Goal: Transaction & Acquisition: Purchase product/service

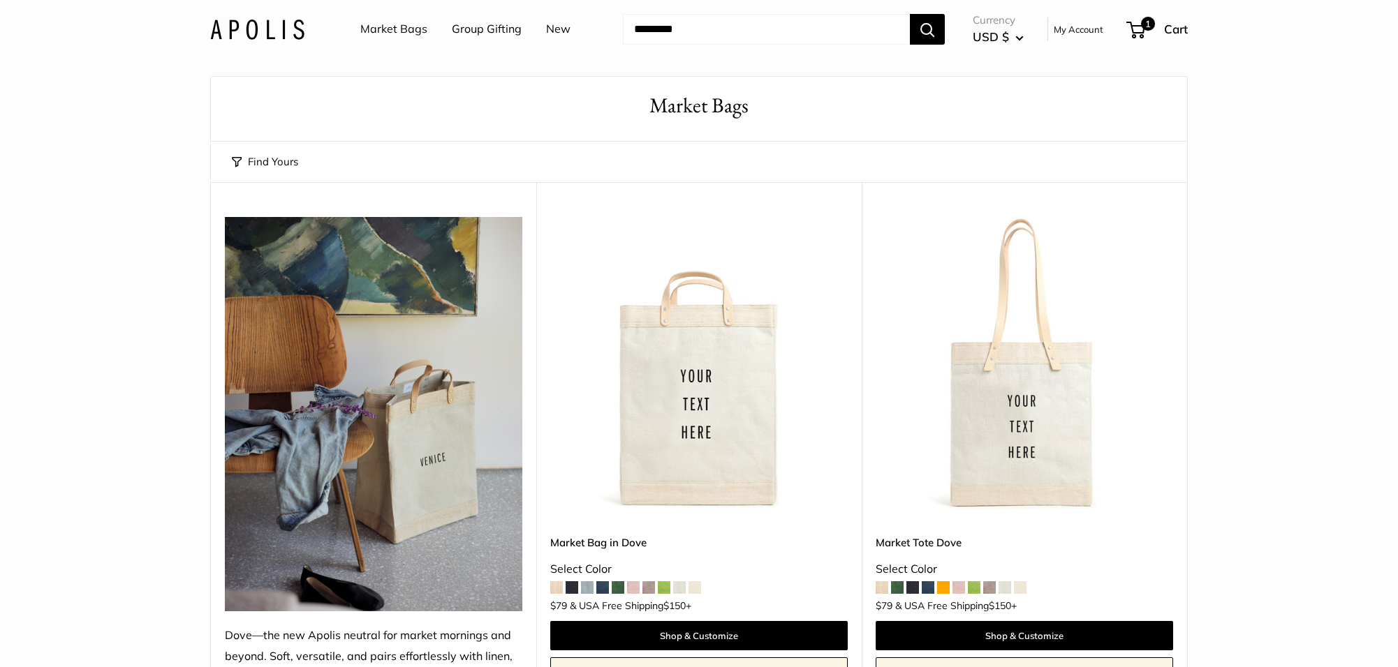
click at [379, 28] on link "Market Bags" at bounding box center [393, 29] width 67 height 21
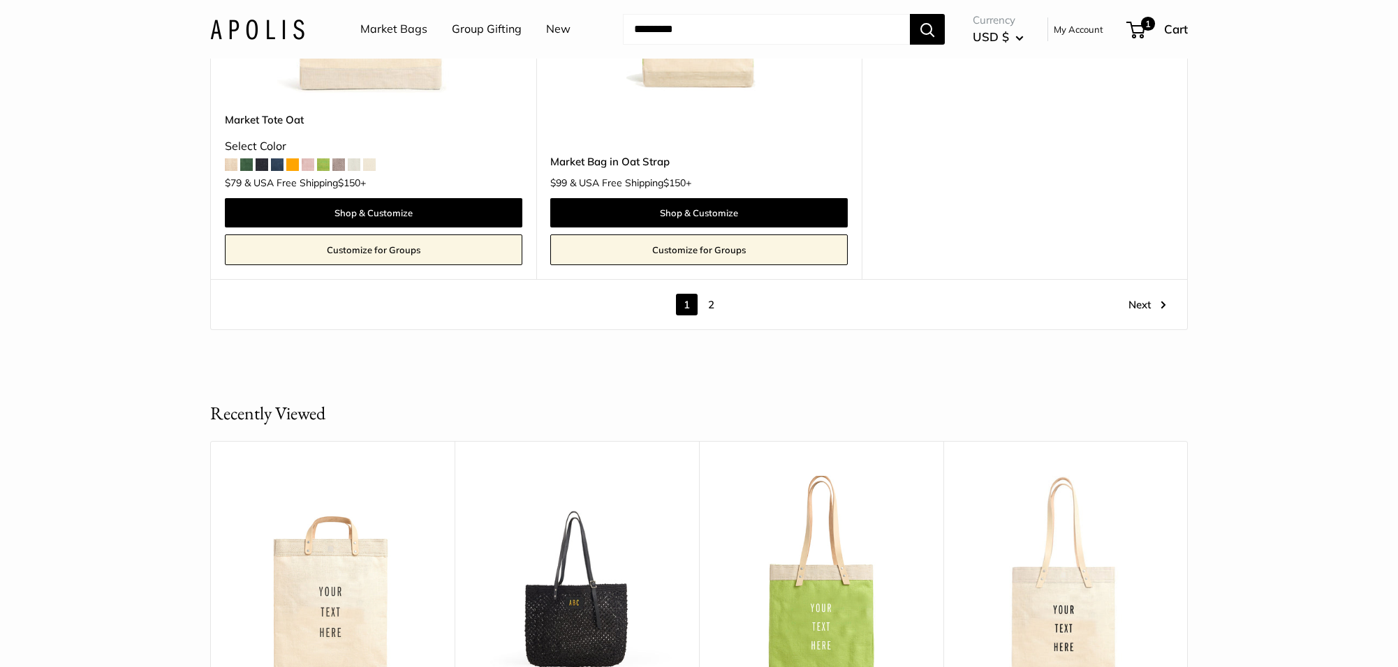
click at [711, 307] on link "2" at bounding box center [711, 305] width 22 height 22
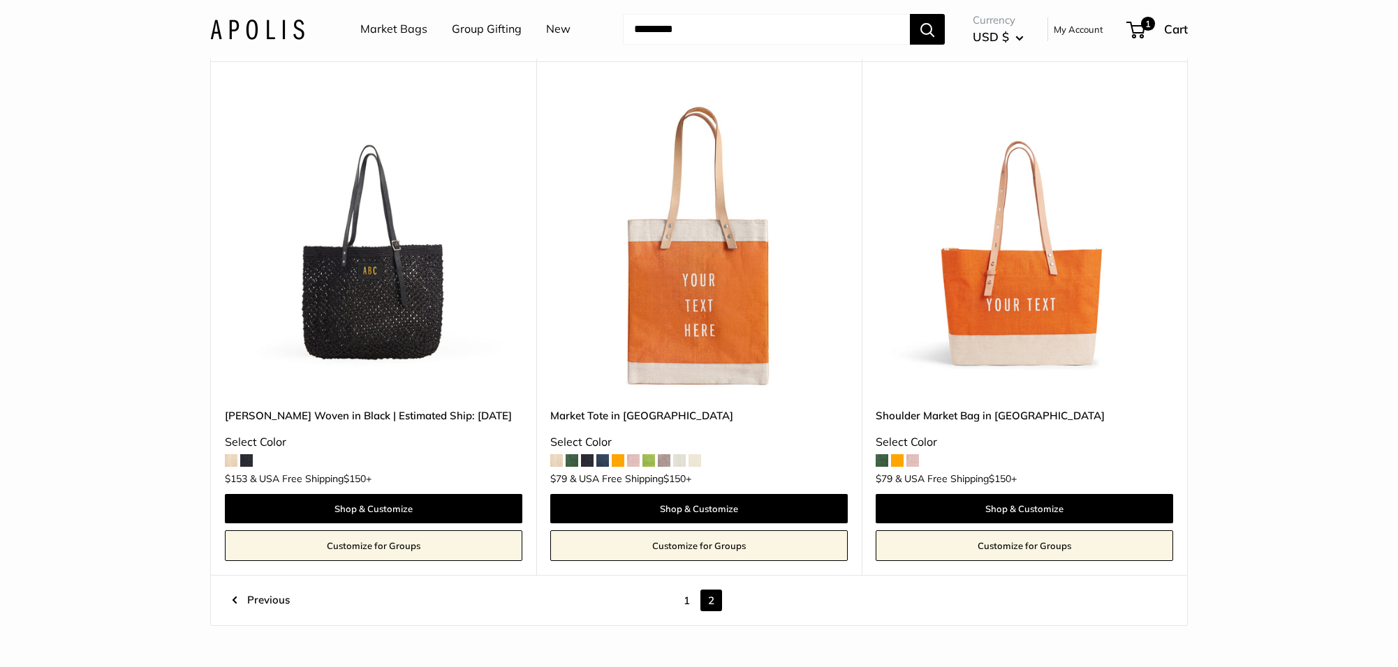
scroll to position [1193, 0]
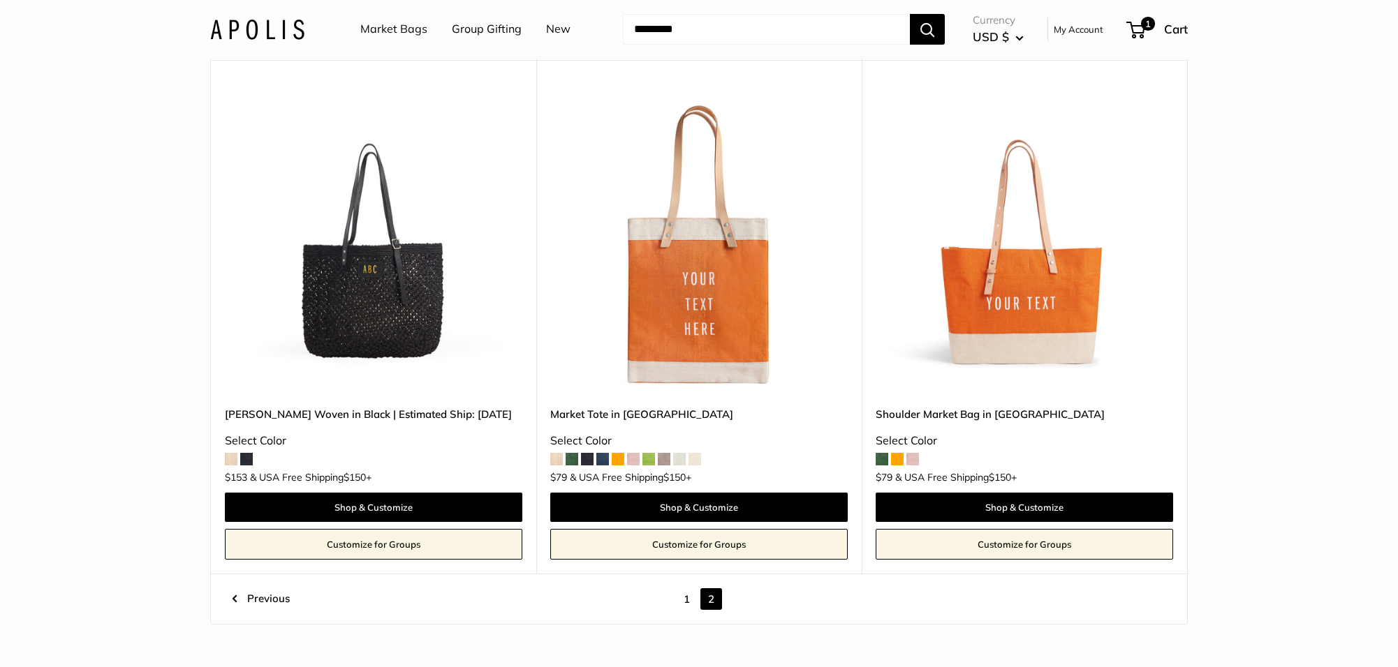
click at [0, 0] on img at bounding box center [0, 0] width 0 height 0
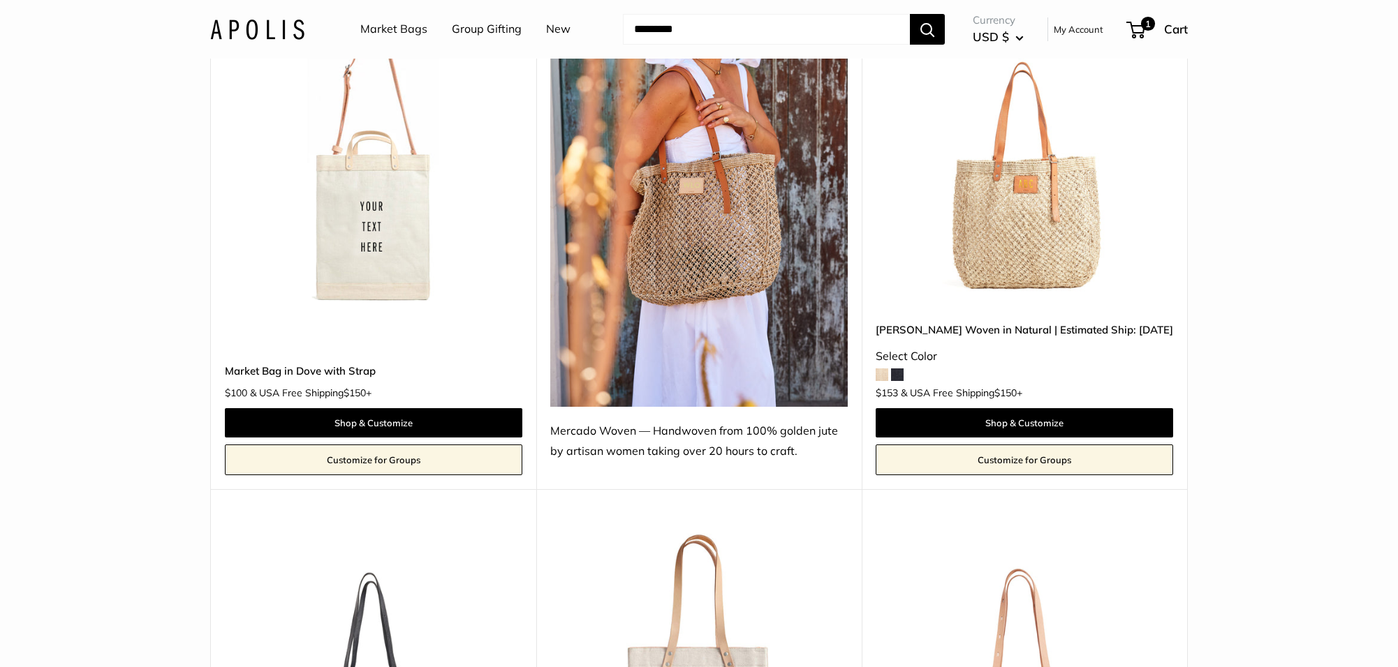
scroll to position [749, 0]
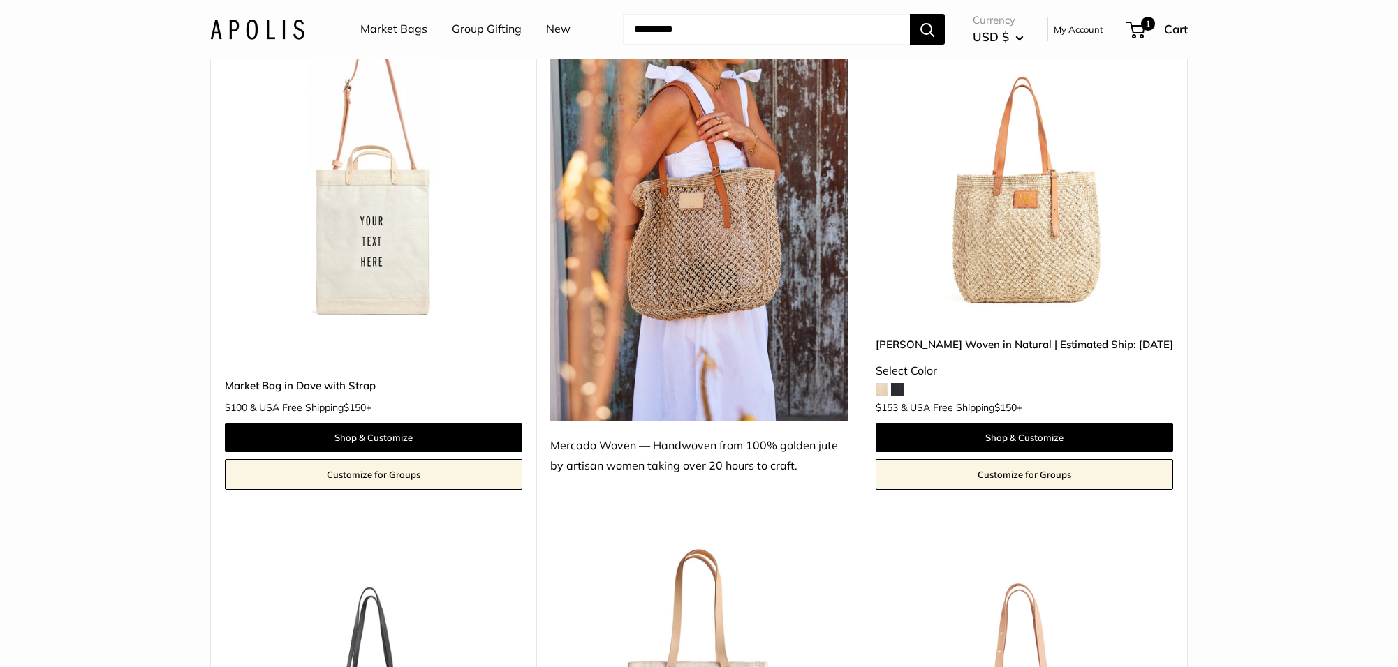
click at [0, 0] on img at bounding box center [0, 0] width 0 height 0
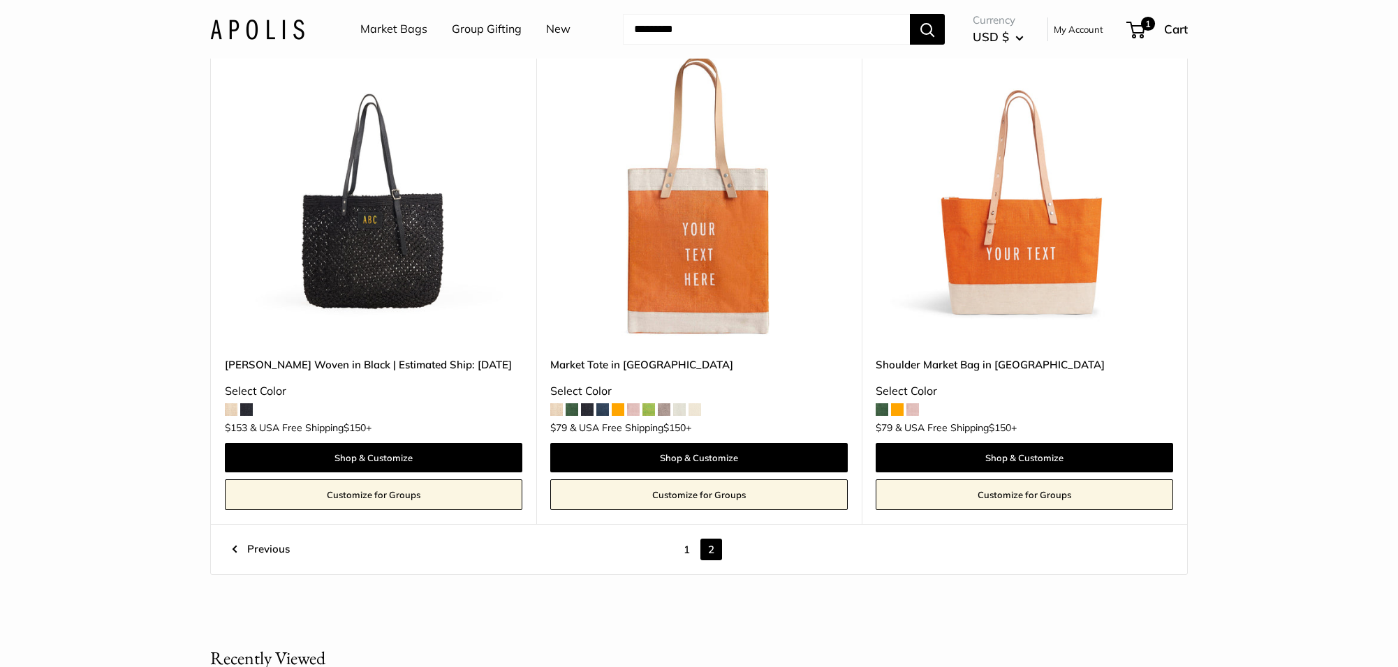
scroll to position [1237, 0]
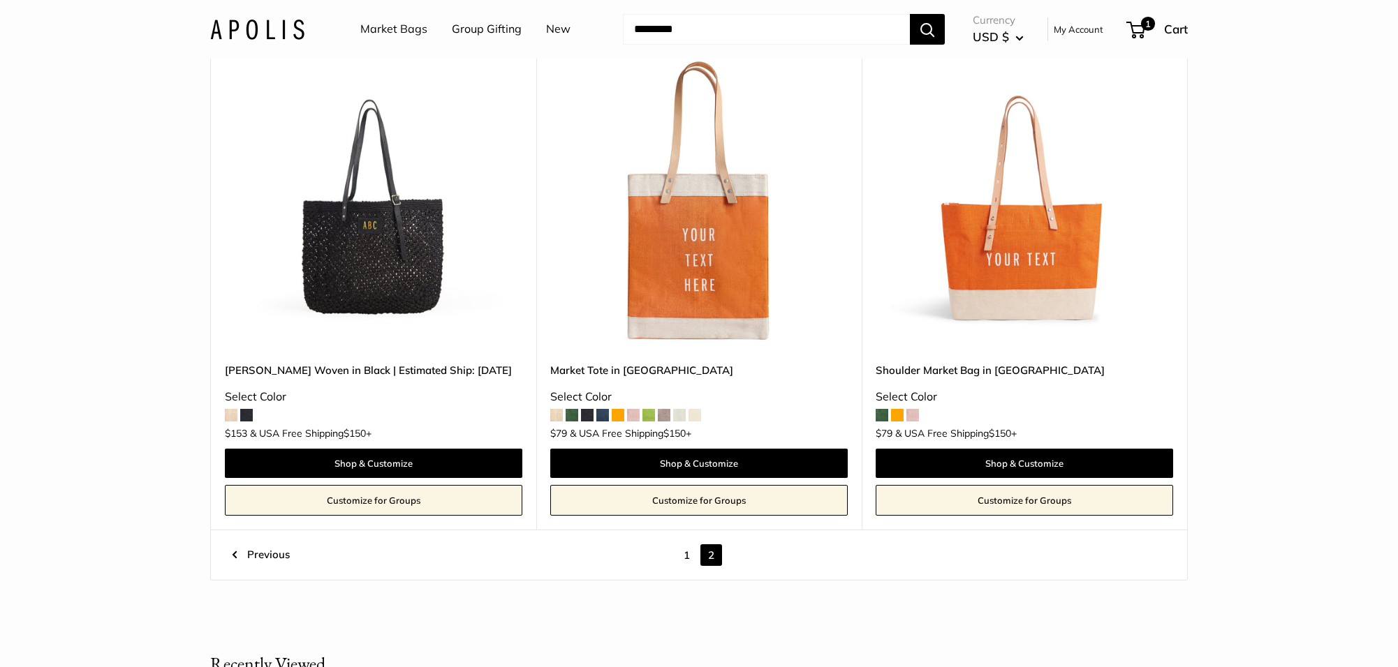
click at [0, 0] on img at bounding box center [0, 0] width 0 height 0
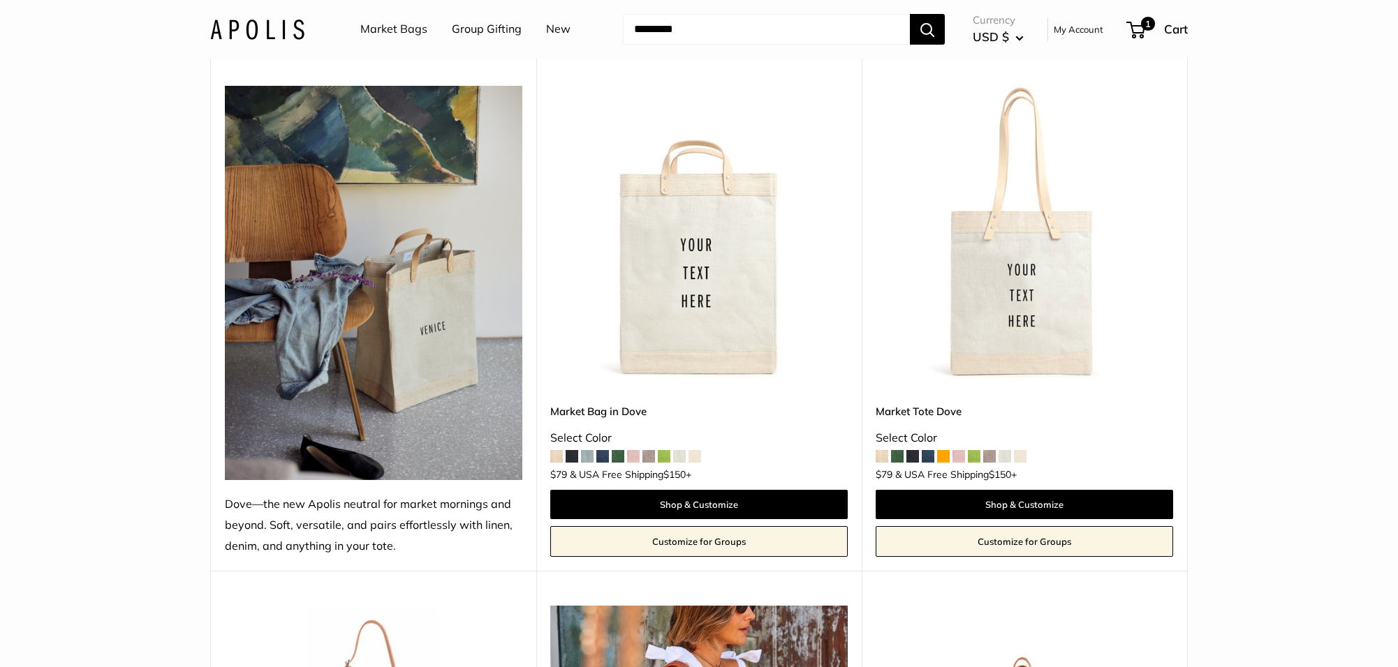
scroll to position [88, 0]
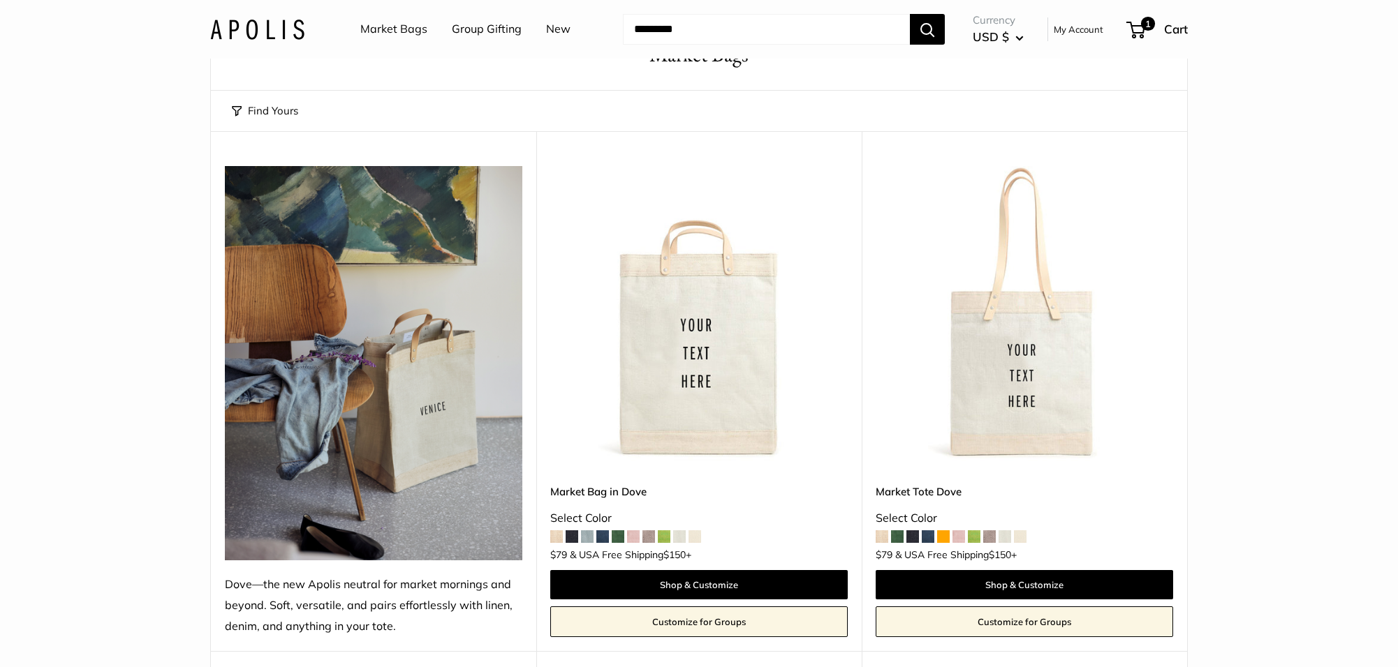
click at [0, 0] on img at bounding box center [0, 0] width 0 height 0
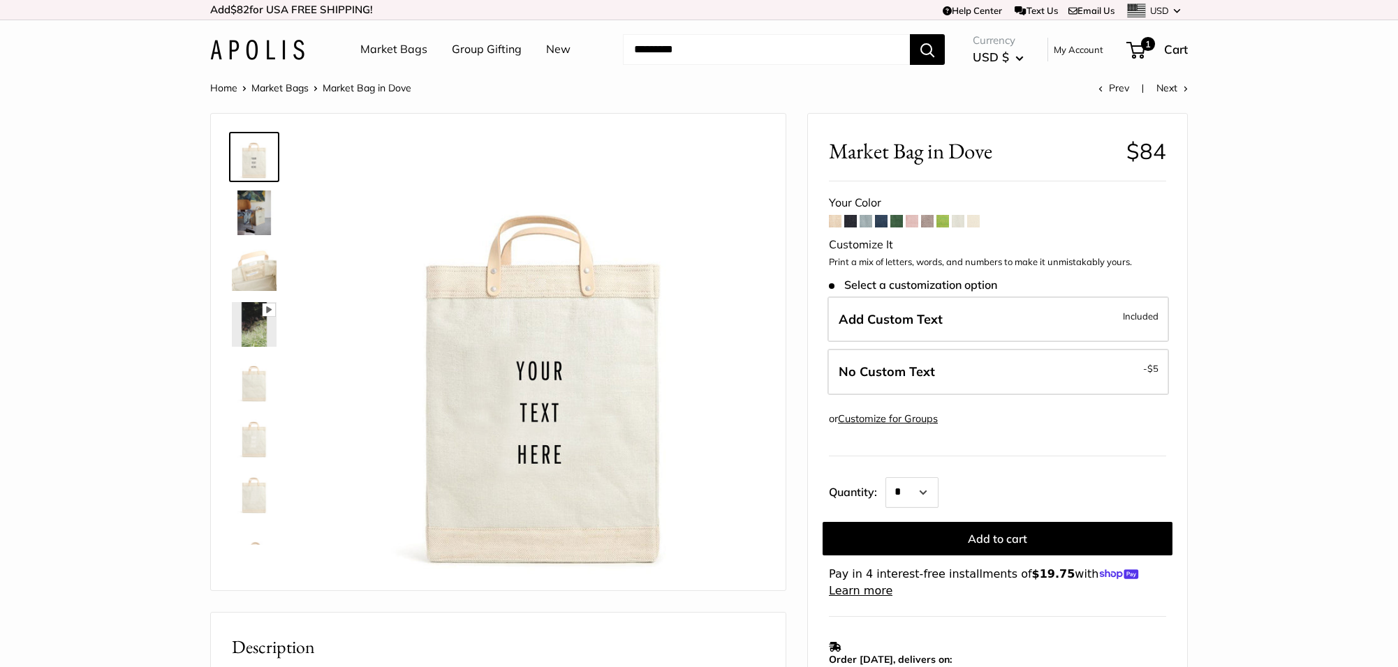
click at [972, 221] on span at bounding box center [973, 221] width 13 height 13
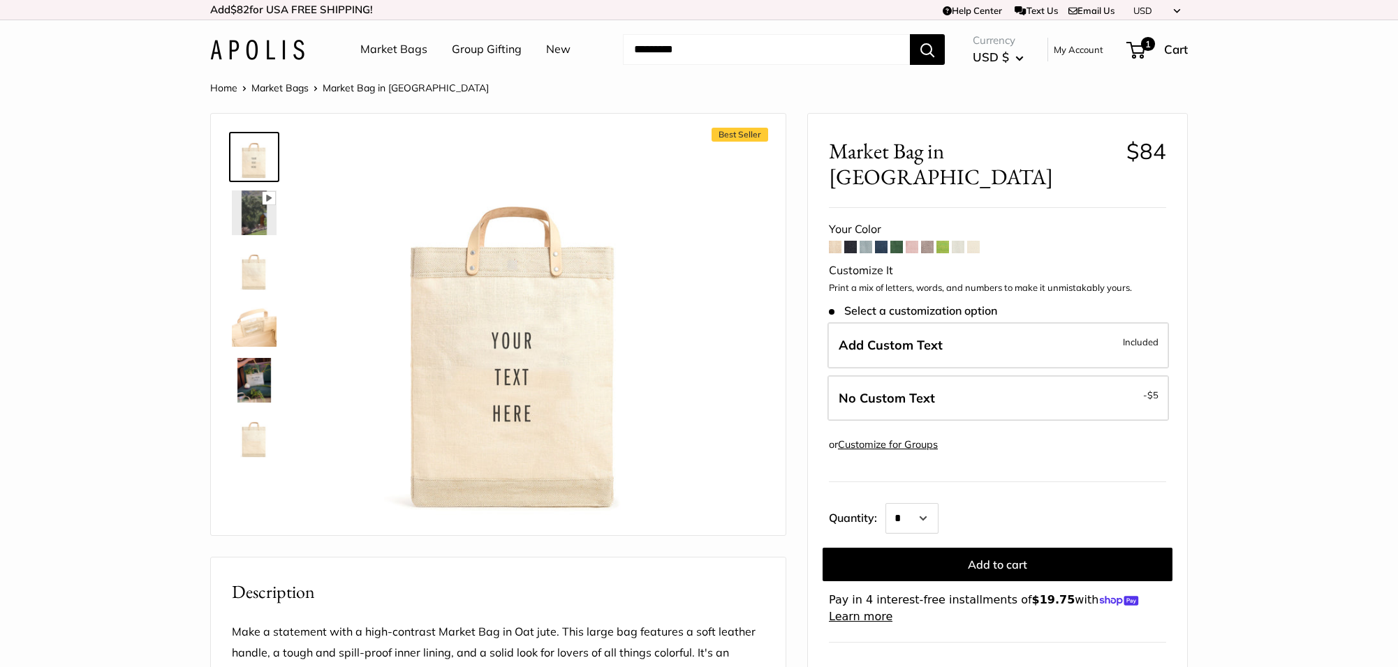
click at [941, 241] on span at bounding box center [942, 247] width 13 height 13
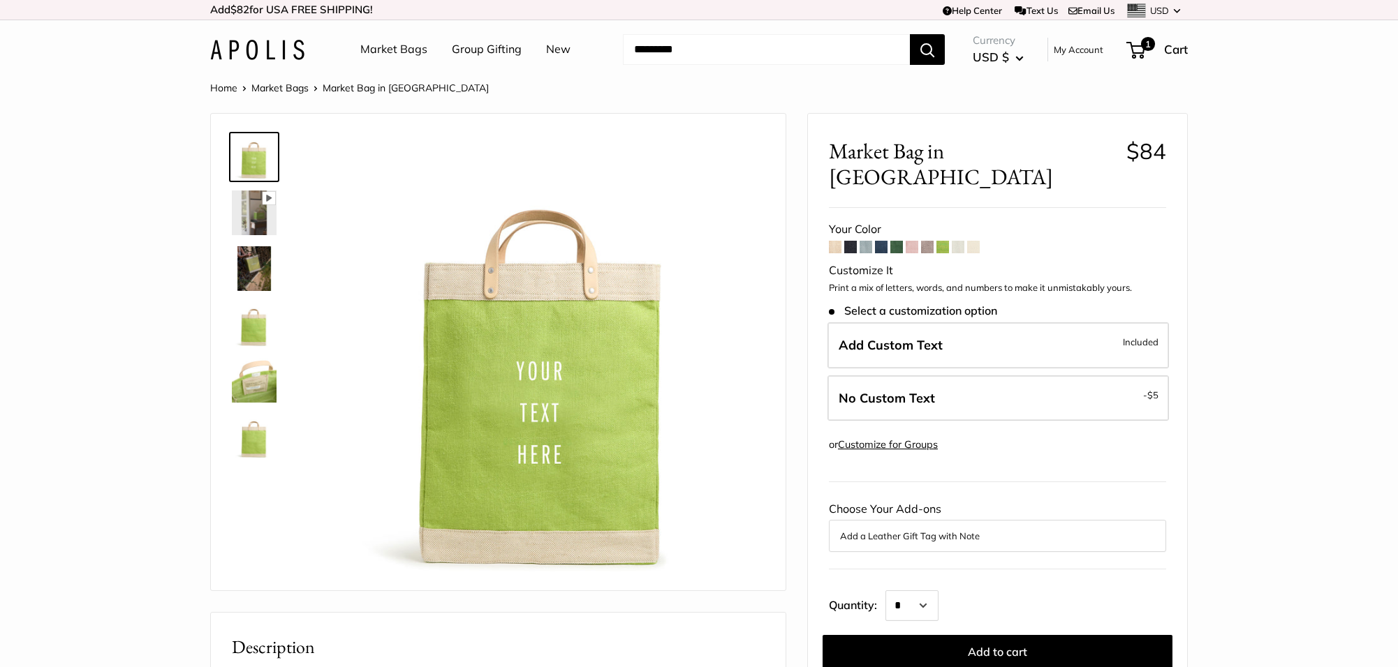
click at [927, 241] on span at bounding box center [927, 247] width 13 height 13
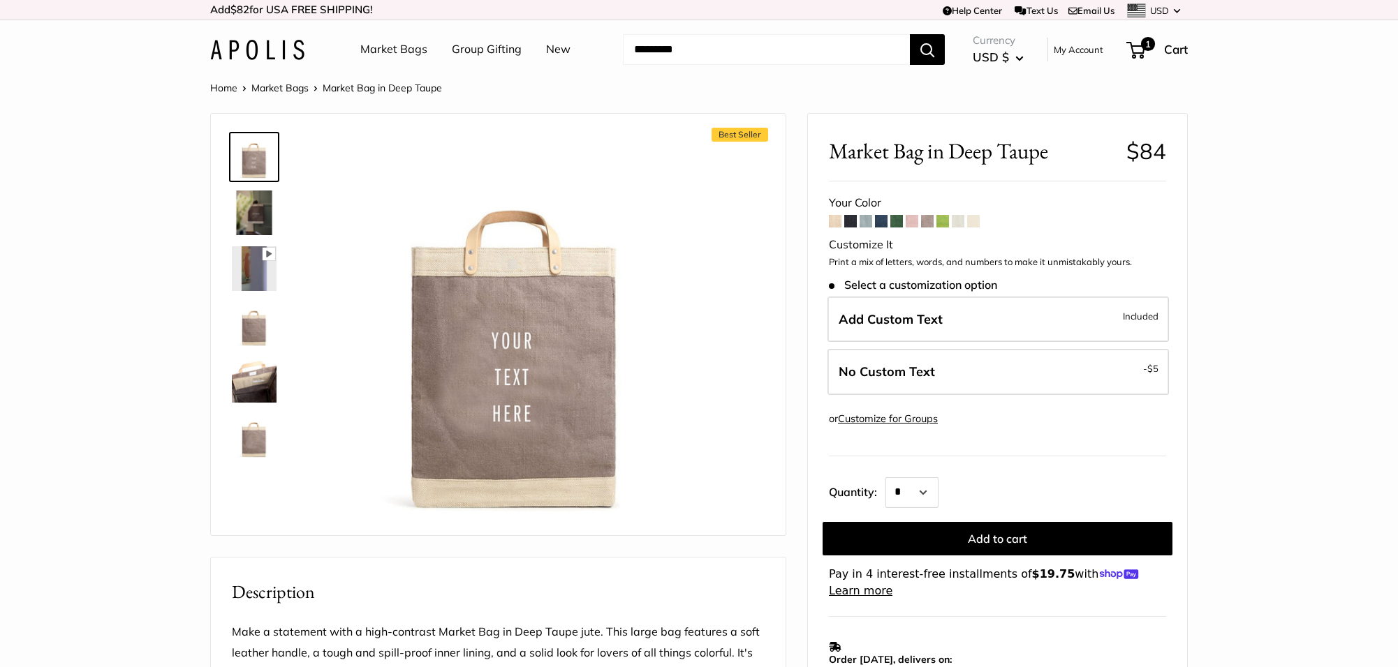
click at [913, 221] on span at bounding box center [912, 221] width 13 height 13
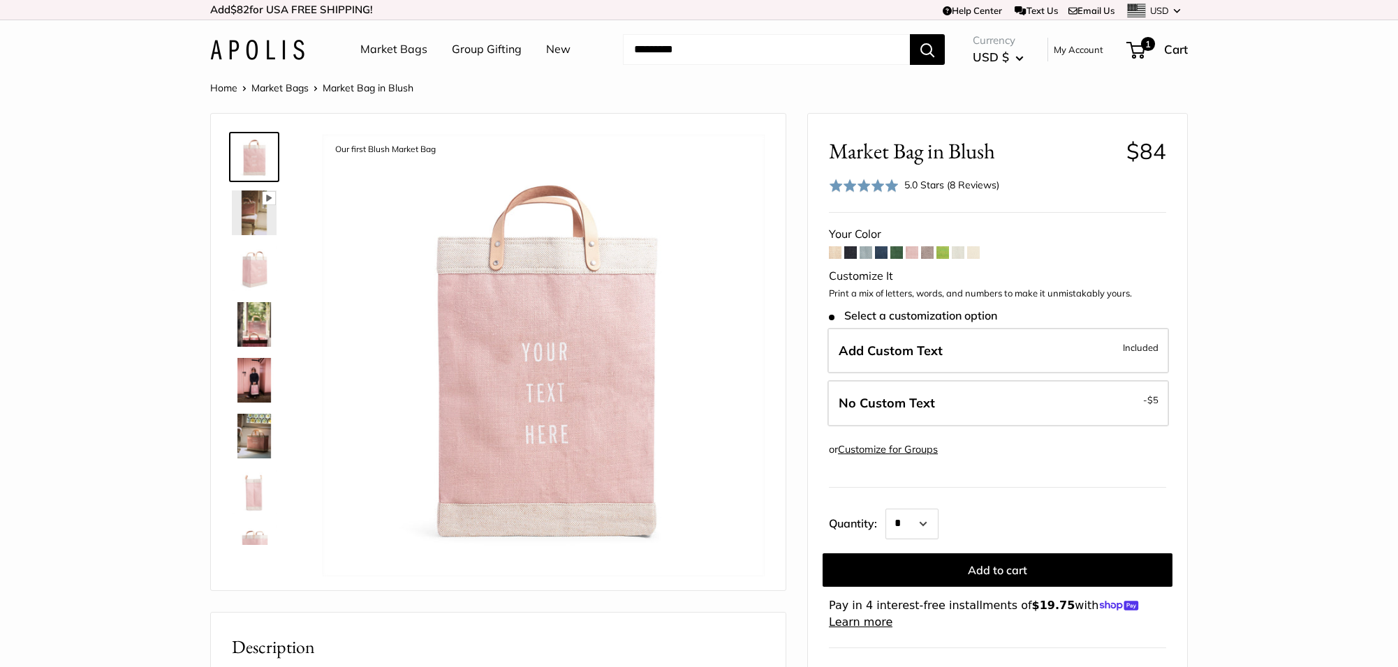
click at [924, 250] on span at bounding box center [927, 252] width 13 height 13
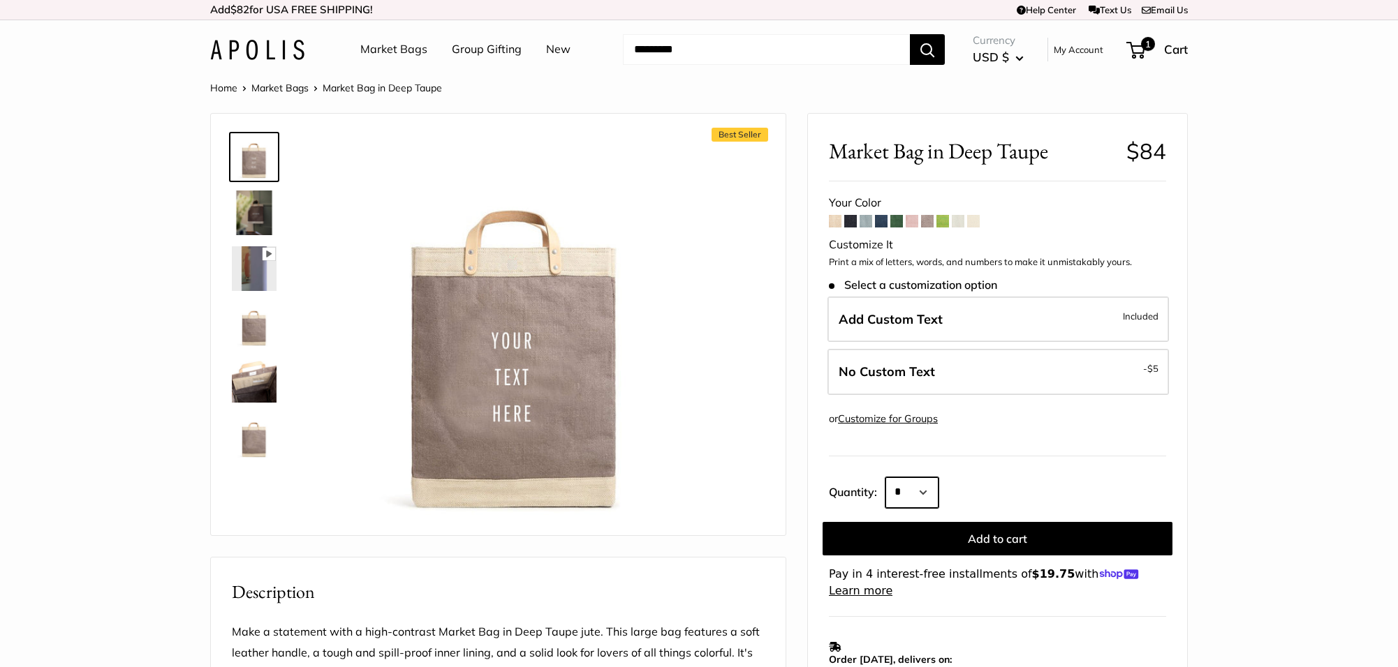
click at [919, 491] on select "* * * * * * * * * *** *** *** *** *** *** *** *** *** *** *** *** *** *** *** *…" at bounding box center [911, 493] width 53 height 31
select select "***"
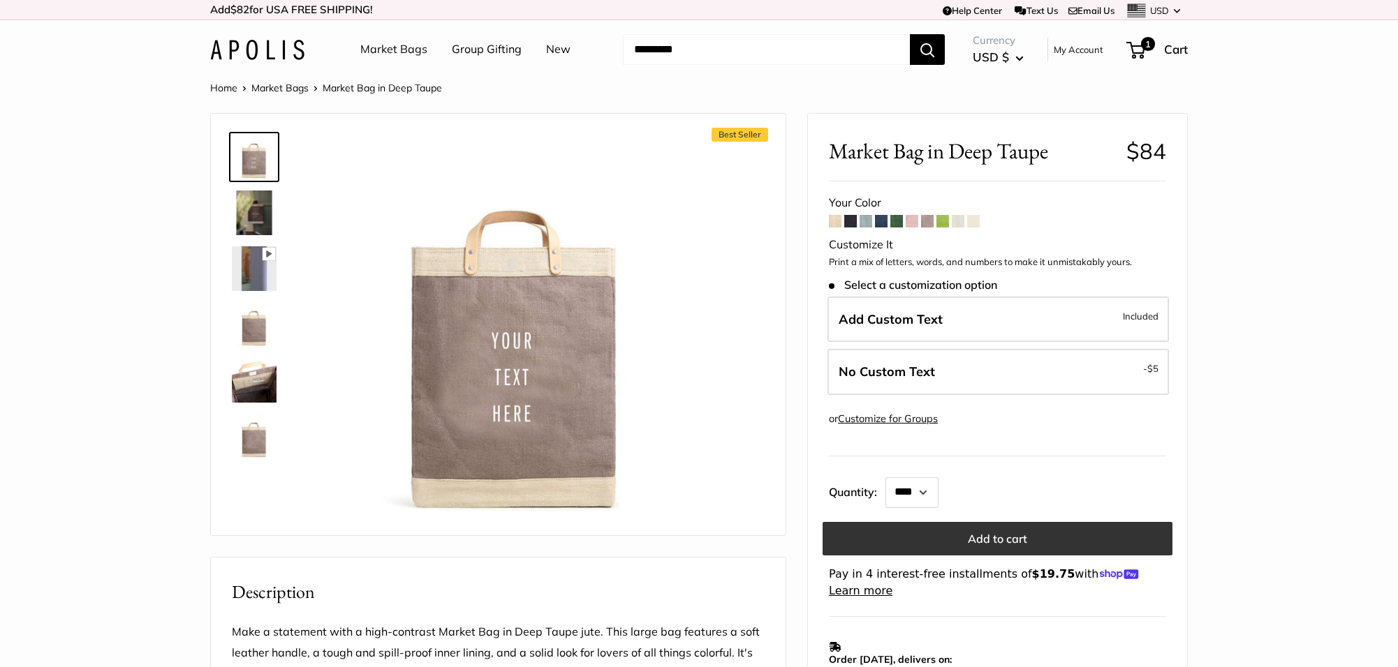
click at [984, 547] on button "Add to cart" at bounding box center [997, 539] width 350 height 34
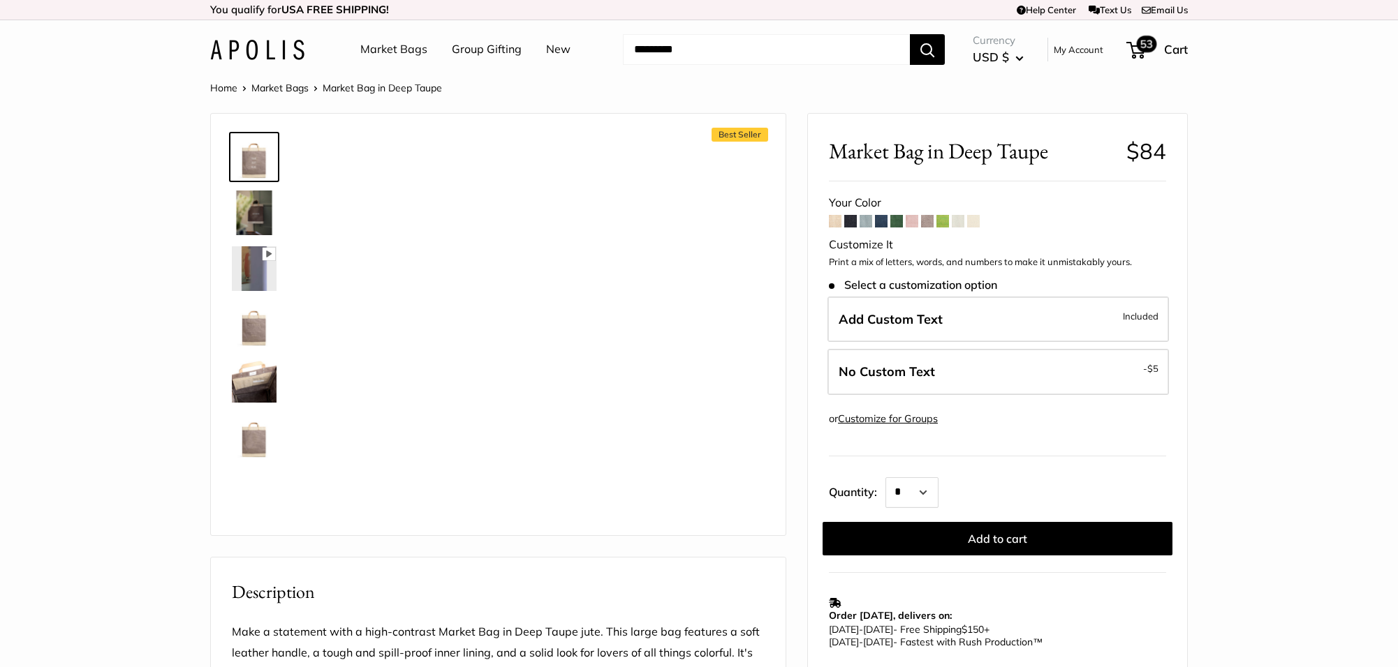
click at [1135, 47] on span "53" at bounding box center [1135, 50] width 19 height 17
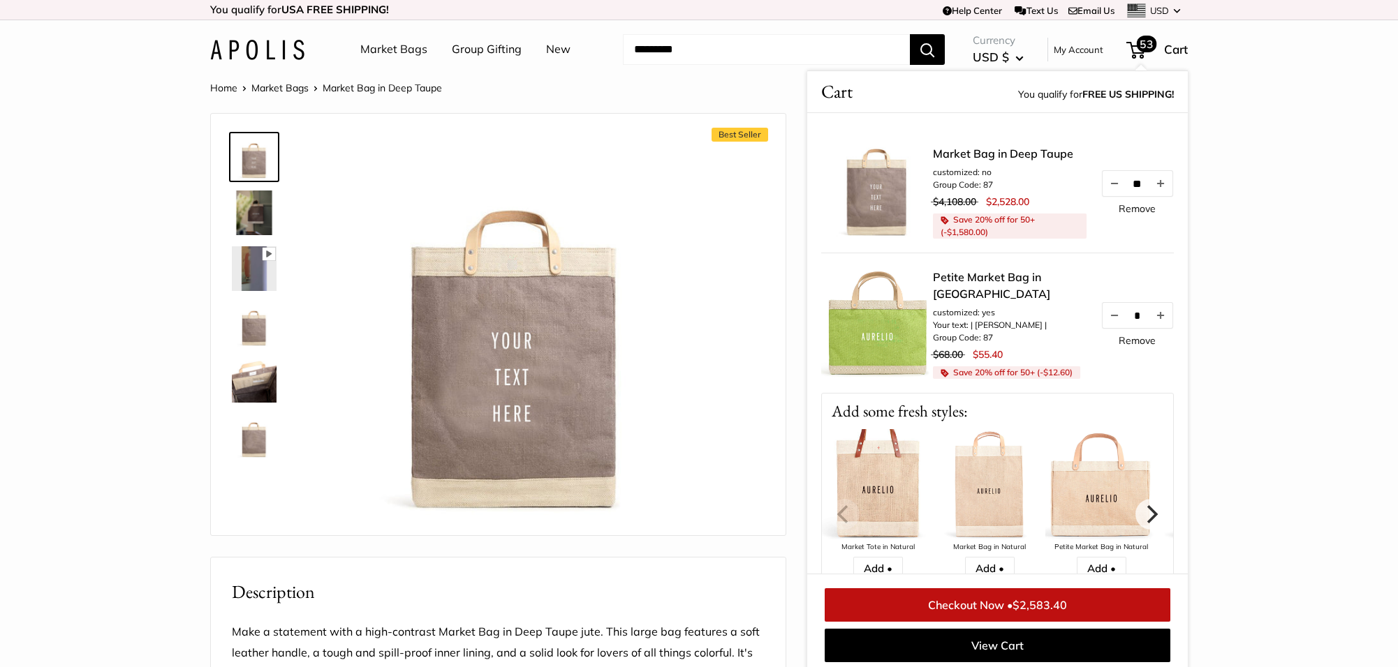
click at [1135, 212] on link "Remove" at bounding box center [1137, 209] width 37 height 10
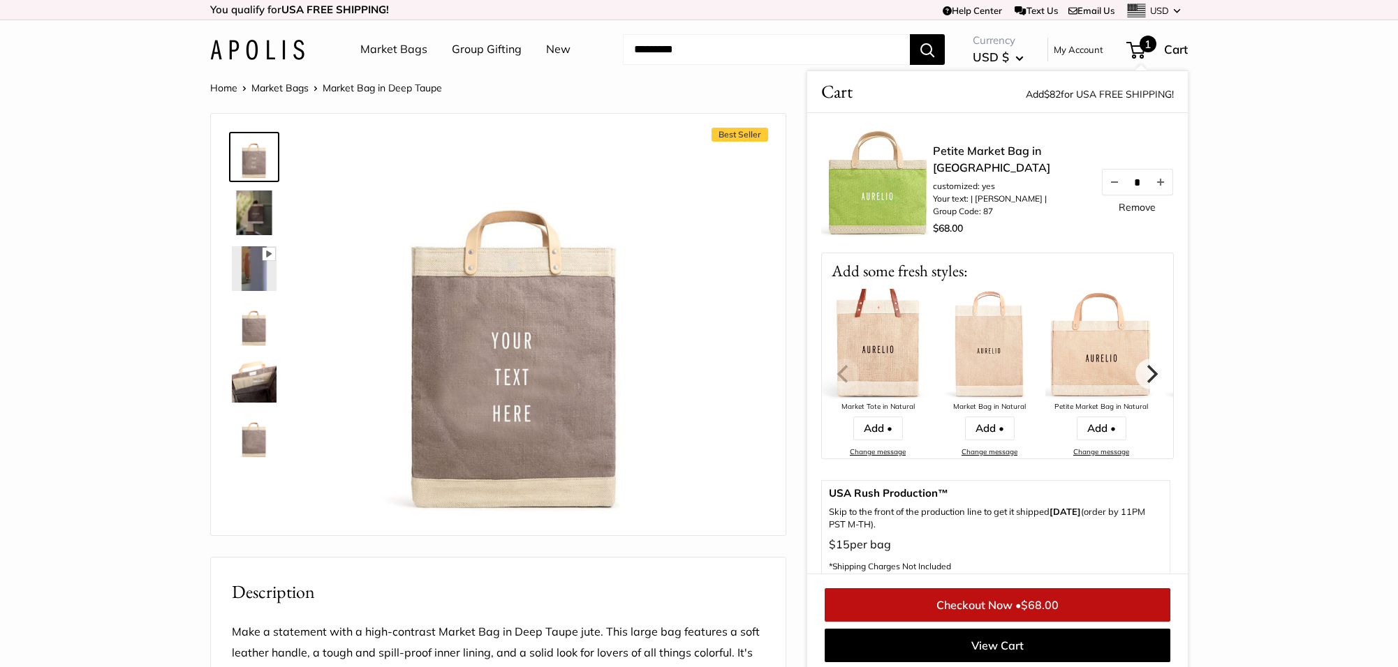
scroll to position [6, 0]
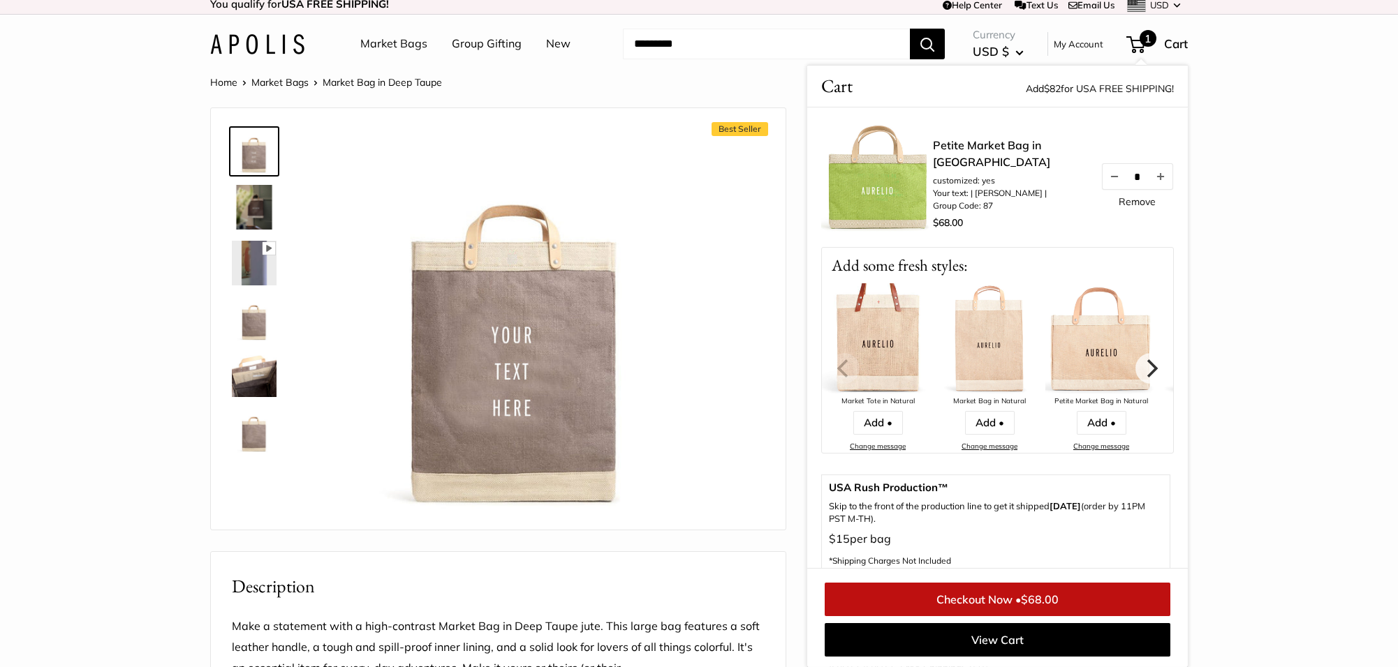
click at [288, 43] on img at bounding box center [257, 44] width 94 height 20
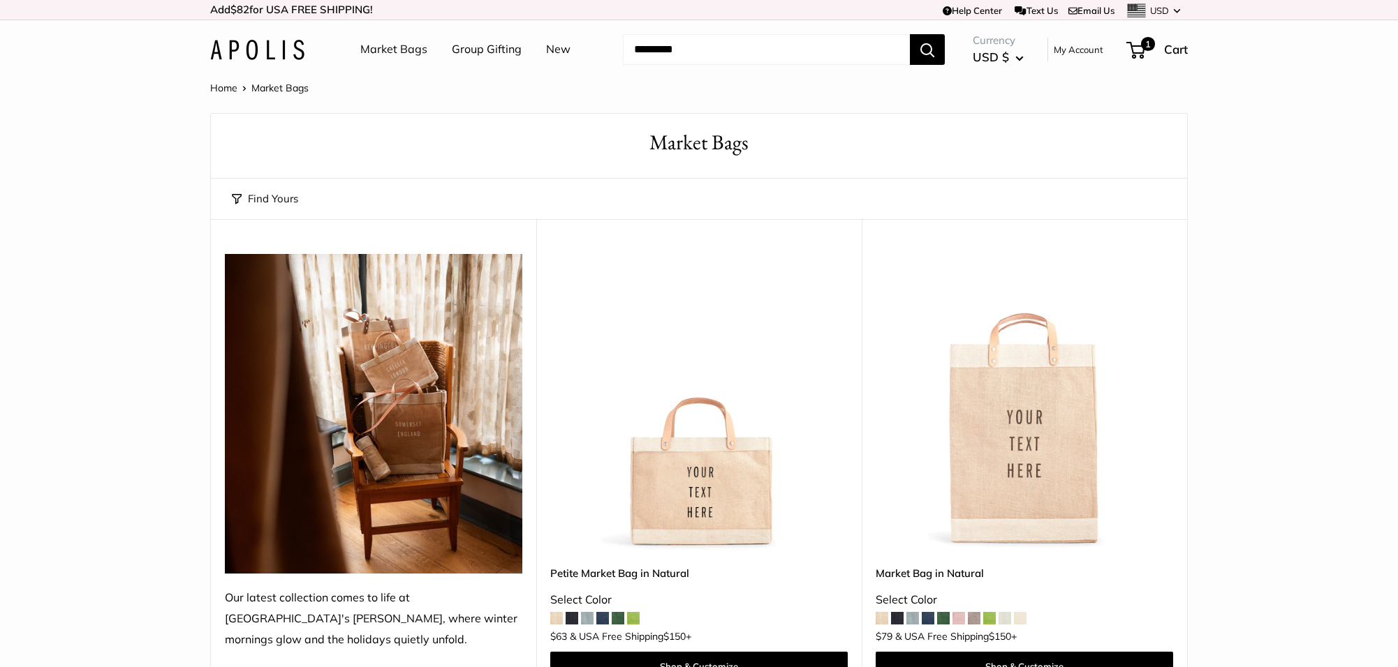
click at [546, 45] on link "New" at bounding box center [558, 49] width 24 height 21
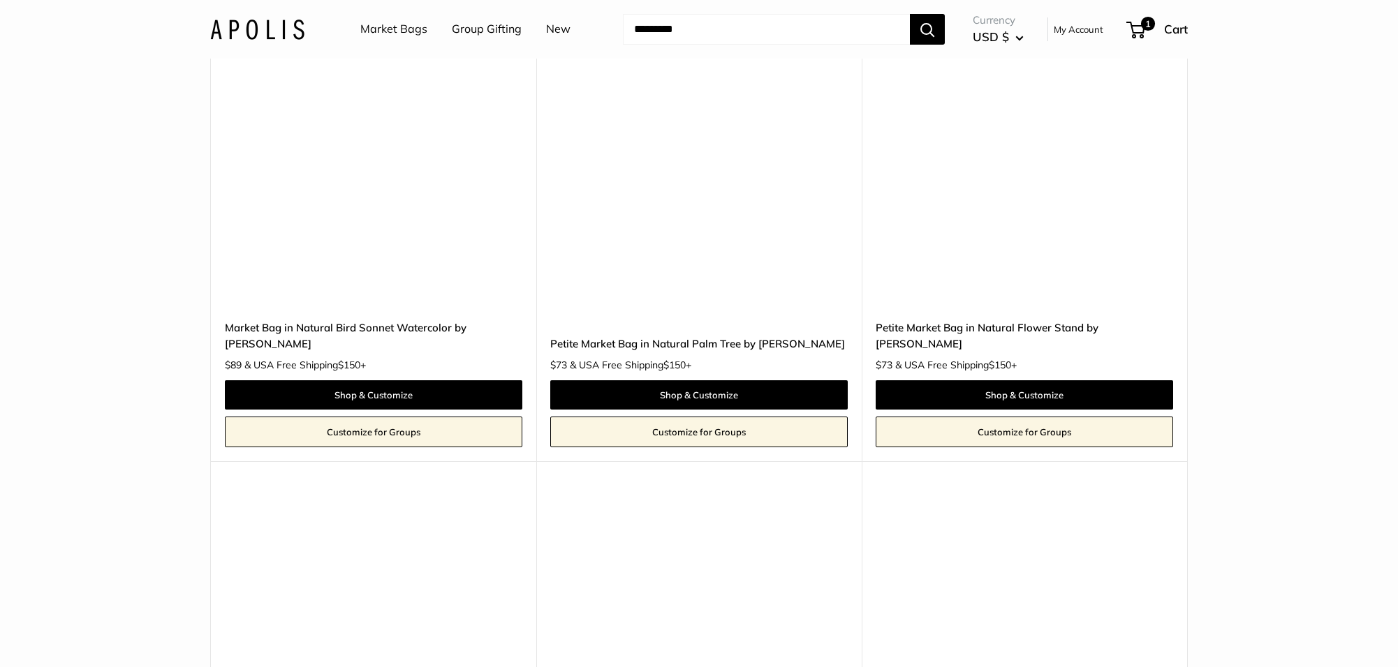
scroll to position [7273, 0]
